Goal: Task Accomplishment & Management: Manage account settings

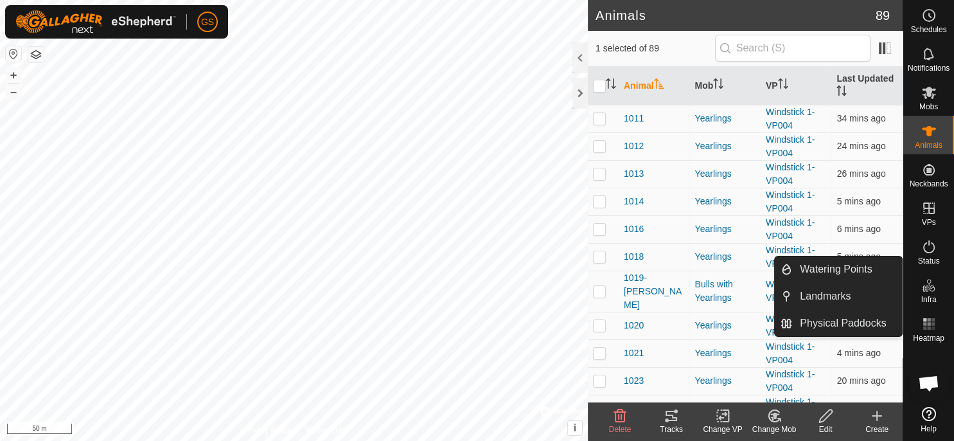
click at [930, 292] on link "Landmarks" at bounding box center [898, 298] width 110 height 26
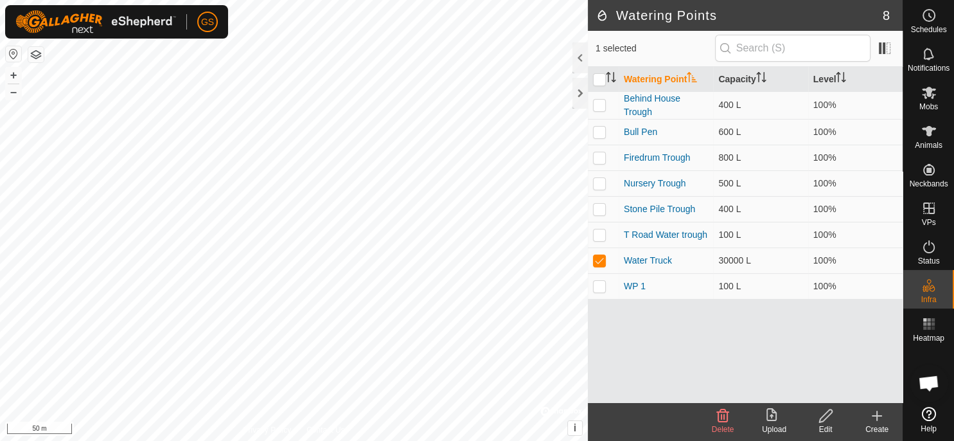
click at [823, 423] on div "Edit" at bounding box center [825, 429] width 51 height 12
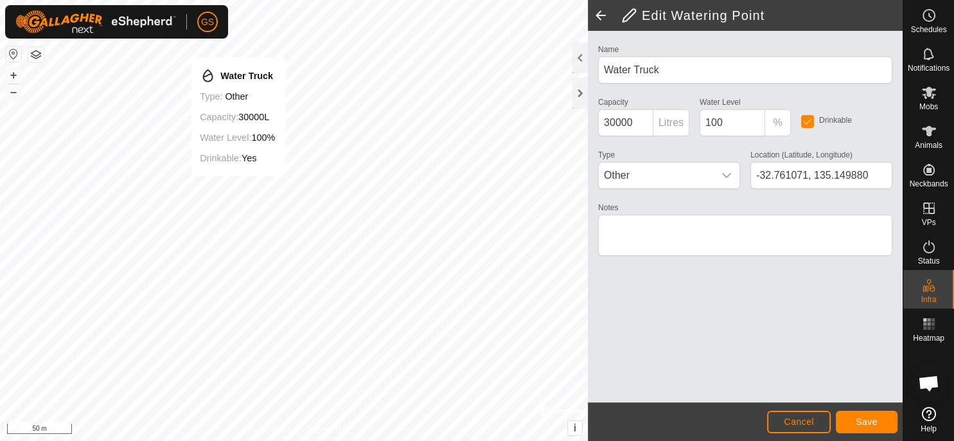
type input "-32.760300, 135.149530"
click at [863, 423] on span "Save" at bounding box center [866, 421] width 22 height 10
